Goal: Information Seeking & Learning: Learn about a topic

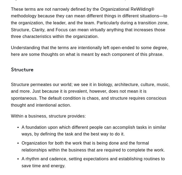
scroll to position [181, 0]
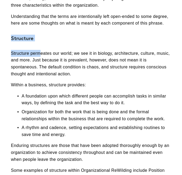
drag, startPoint x: 10, startPoint y: 40, endPoint x: 42, endPoint y: 43, distance: 31.4
click at [11, 39] on strong "Structure" at bounding box center [22, 38] width 22 height 7
drag, startPoint x: 11, startPoint y: 39, endPoint x: 25, endPoint y: 39, distance: 13.9
click at [25, 39] on strong "Structure" at bounding box center [22, 38] width 22 height 7
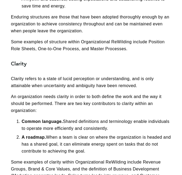
scroll to position [310, 0]
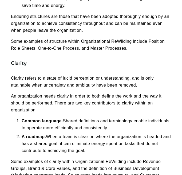
click at [11, 63] on strong "Clarity" at bounding box center [19, 63] width 16 height 7
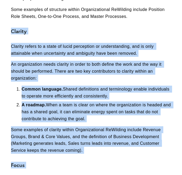
scroll to position [356, 0]
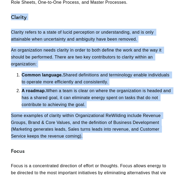
drag, startPoint x: 11, startPoint y: 63, endPoint x: 90, endPoint y: 136, distance: 107.5
click at [90, 136] on div "One of the phrases that is often used in the Organizational ReWilding® methodol…" at bounding box center [91, 9] width 160 height 560
